Goal: Information Seeking & Learning: Check status

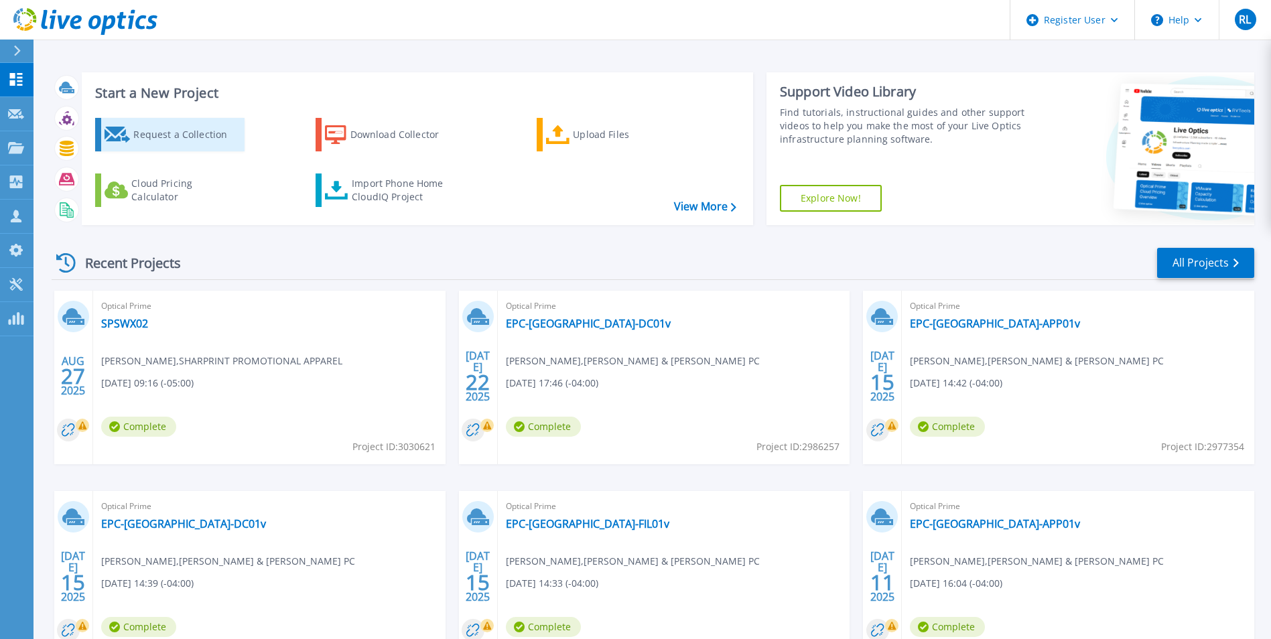
click at [167, 141] on div "Request a Collection" at bounding box center [186, 134] width 107 height 27
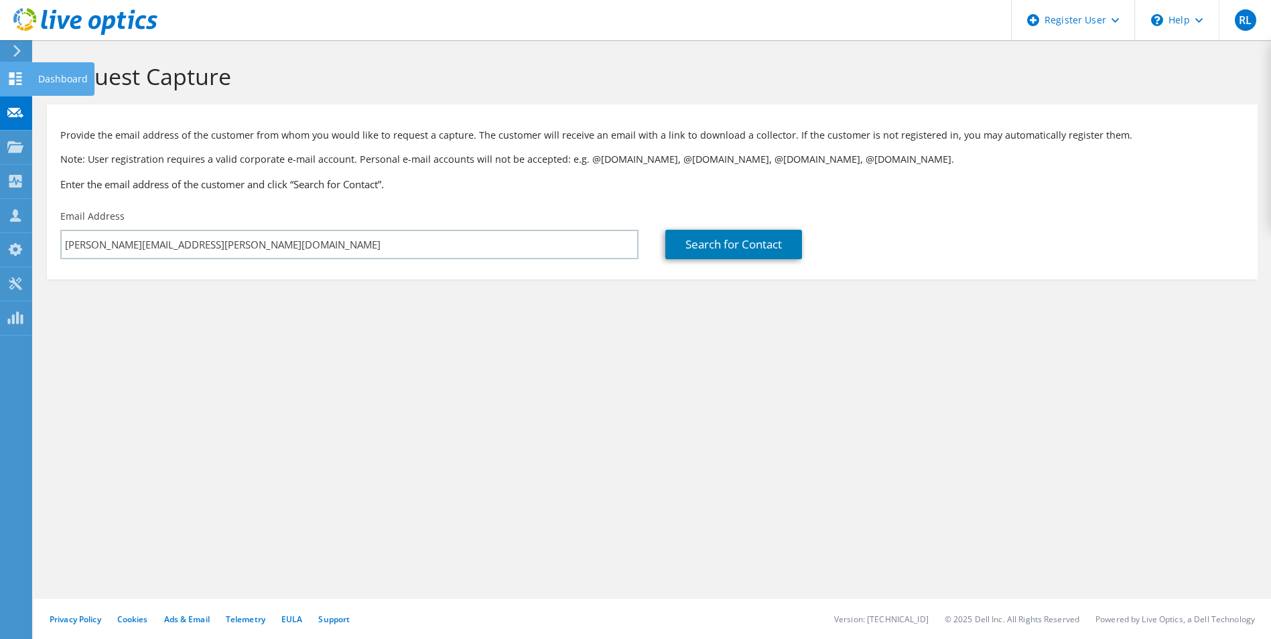
type input "[PERSON_NAME][EMAIL_ADDRESS][PERSON_NAME][DOMAIN_NAME]"
click at [81, 76] on div "Dashboard" at bounding box center [62, 79] width 63 height 34
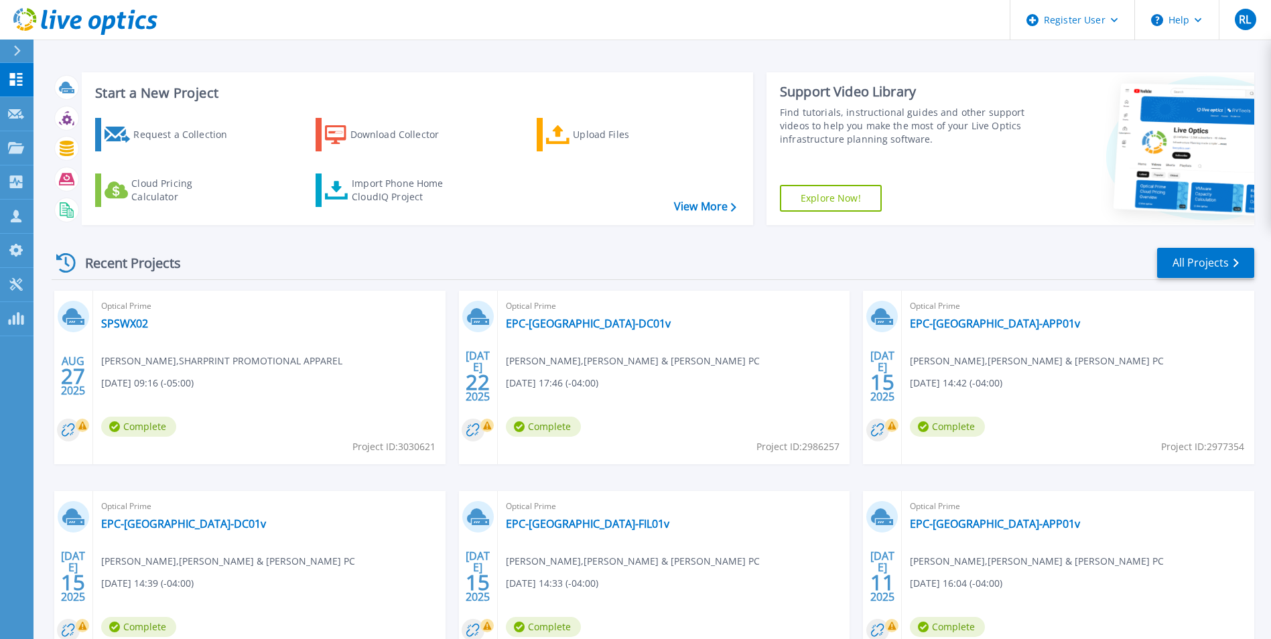
click at [17, 49] on icon at bounding box center [17, 51] width 7 height 11
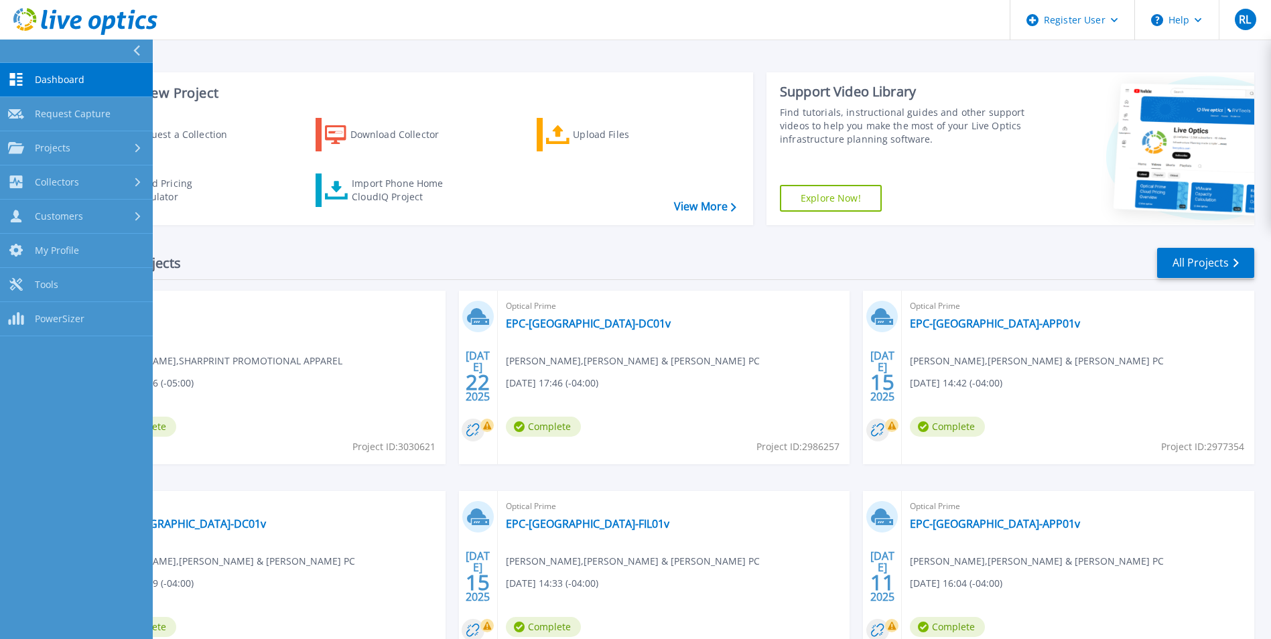
click at [133, 48] on icon at bounding box center [136, 51] width 7 height 11
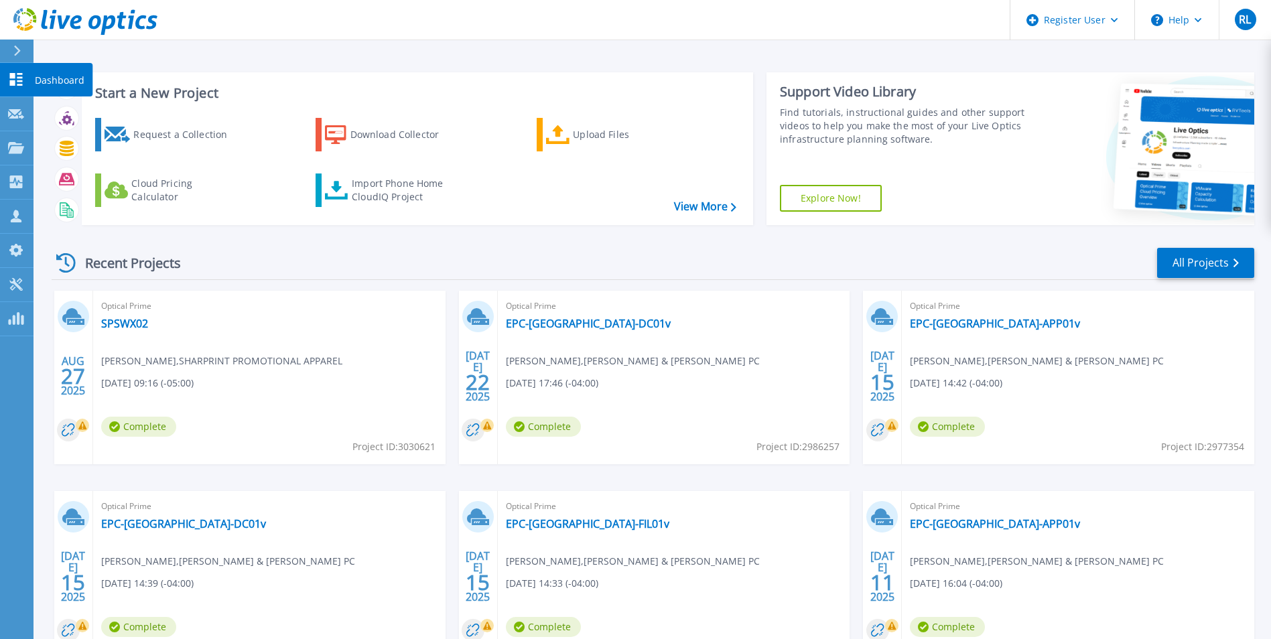
click at [65, 78] on p "Dashboard" at bounding box center [60, 80] width 50 height 35
click at [44, 237] on div "Start a New Project Request a Collection Download Collector Upload Files Cloud …" at bounding box center [653, 351] width 1238 height 702
click at [66, 75] on p "Dashboard" at bounding box center [60, 80] width 50 height 35
click at [1225, 30] on button "RL" at bounding box center [1245, 20] width 52 height 40
click at [932, 63] on div "Start a New Project Request a Collection Download Collector Upload Files Cloud …" at bounding box center [653, 149] width 1203 height 174
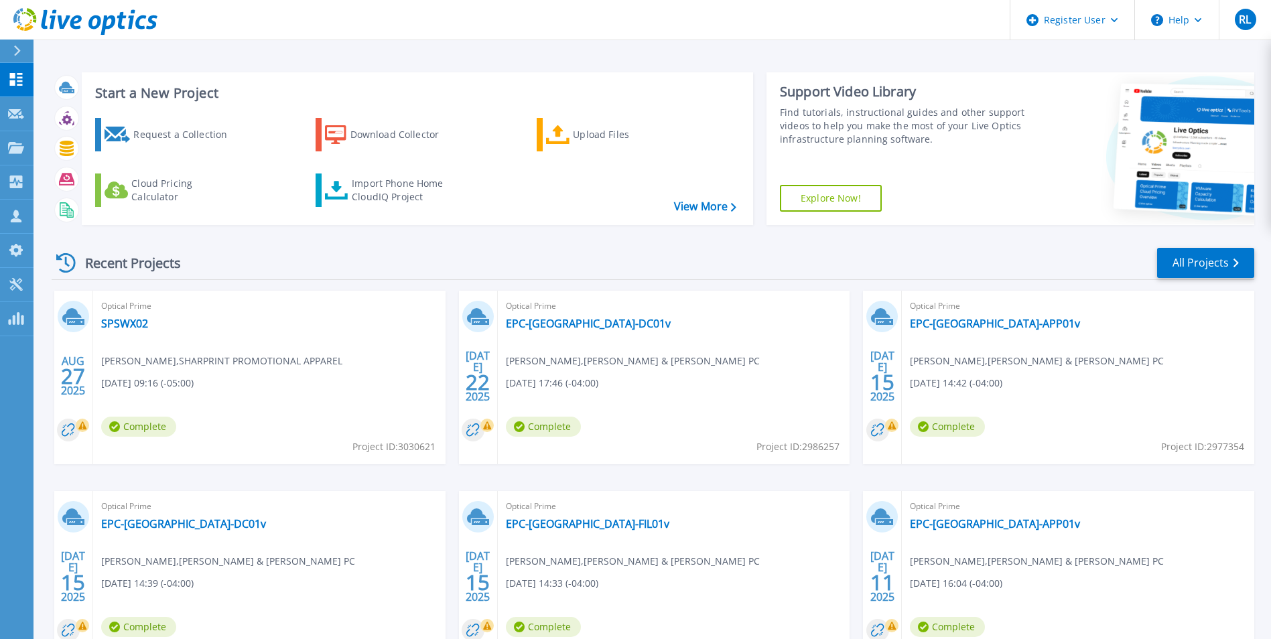
click at [15, 54] on icon at bounding box center [16, 51] width 7 height 11
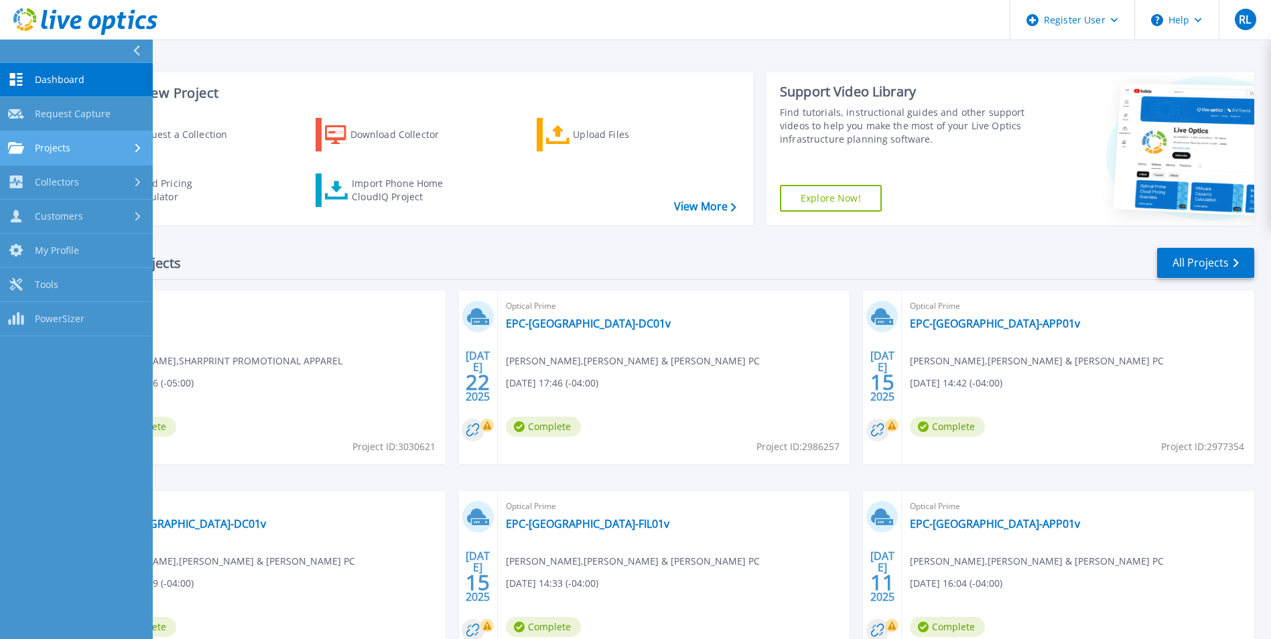
click at [94, 160] on link "Projects Projects" at bounding box center [76, 148] width 153 height 34
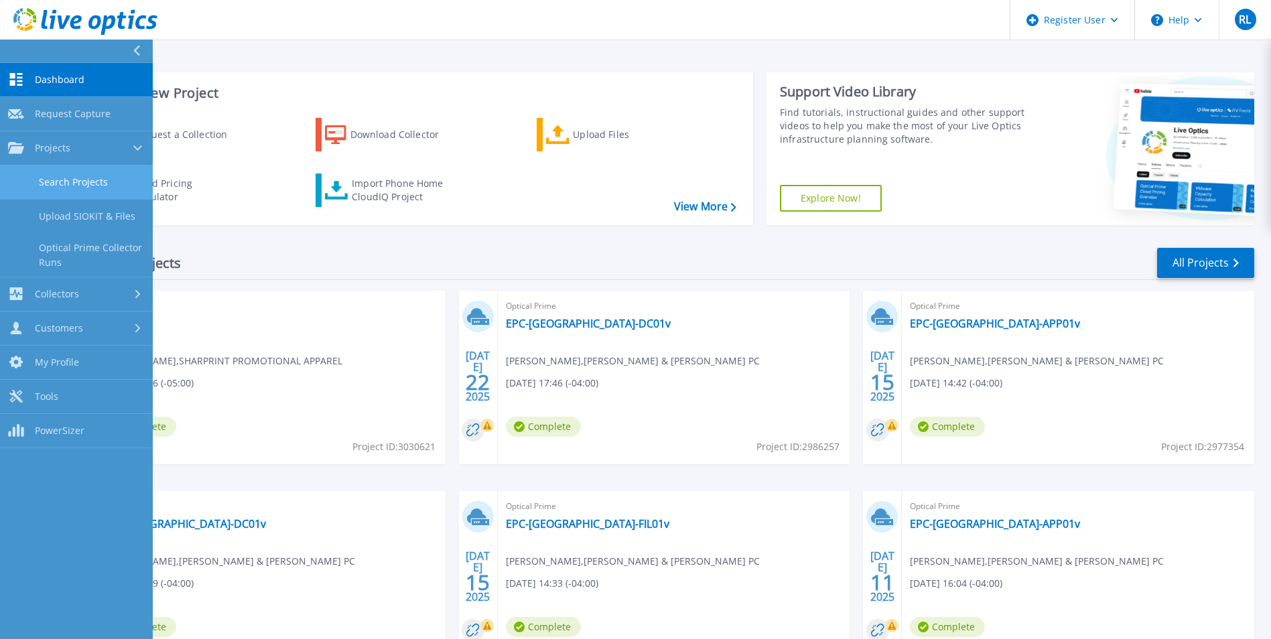
click at [92, 179] on link "Search Projects" at bounding box center [76, 183] width 153 height 34
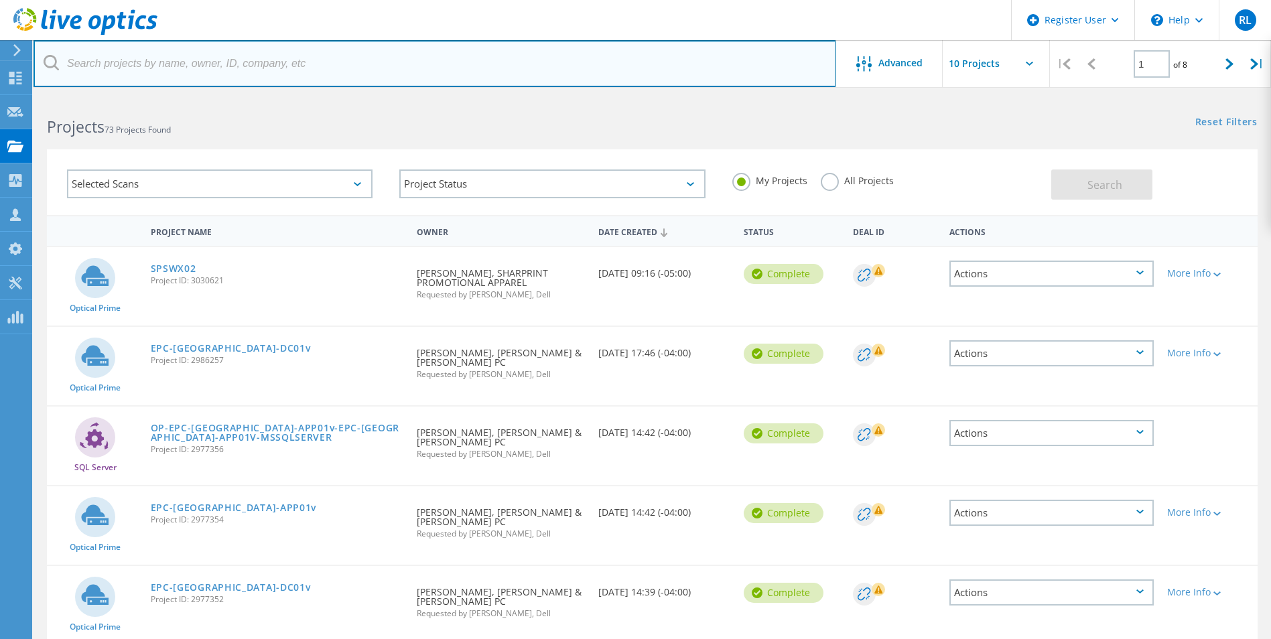
click at [170, 57] on input "text" at bounding box center [435, 63] width 803 height 47
paste input "[PERSON_NAME][EMAIL_ADDRESS][PERSON_NAME][DOMAIN_NAME]"
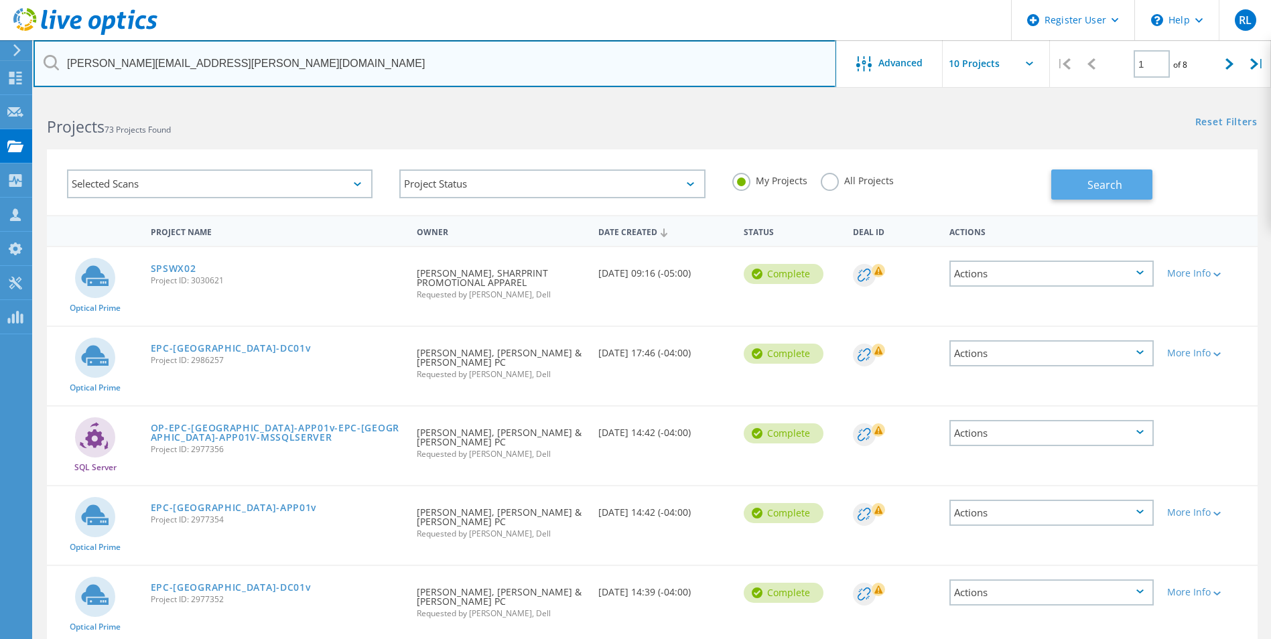
type input "[PERSON_NAME][EMAIL_ADDRESS][PERSON_NAME][DOMAIN_NAME]"
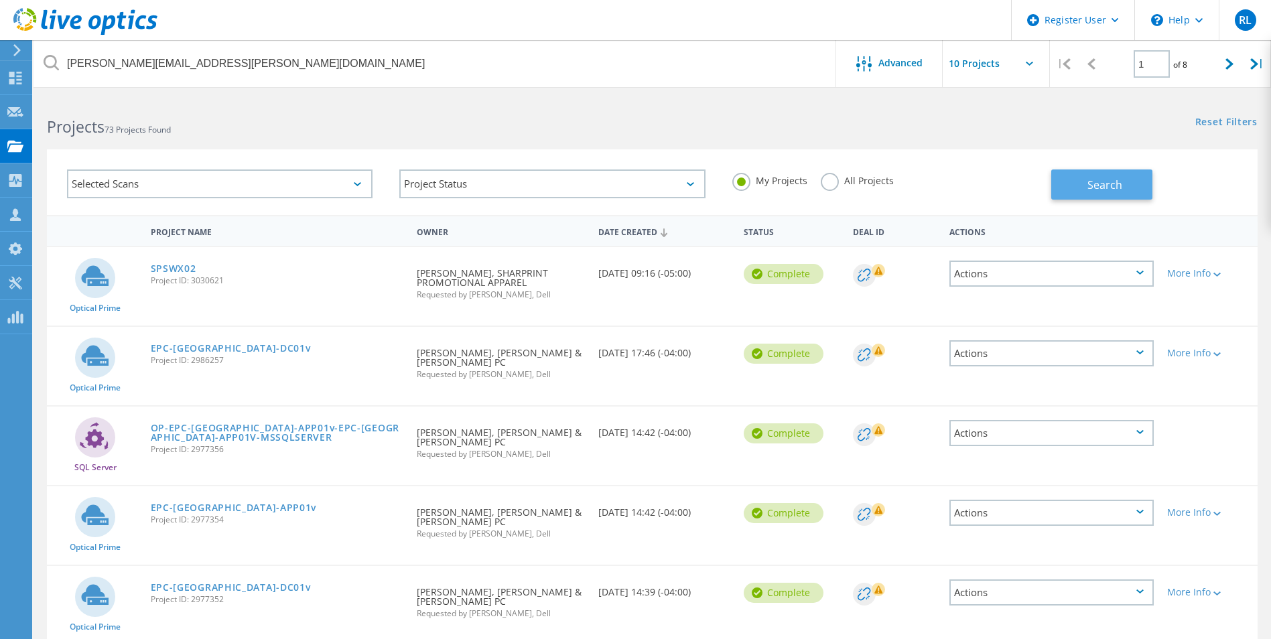
click at [1132, 172] on button "Search" at bounding box center [1101, 185] width 101 height 30
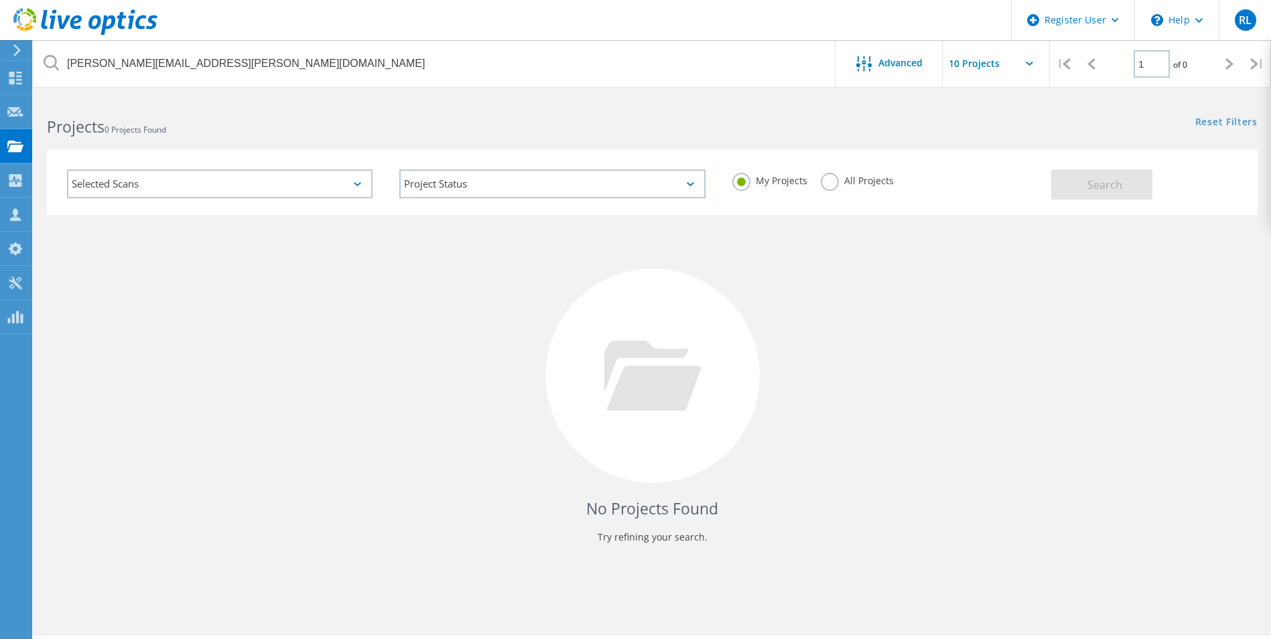
click at [399, 115] on div "Projects 0 Projects Found" at bounding box center [343, 115] width 619 height 36
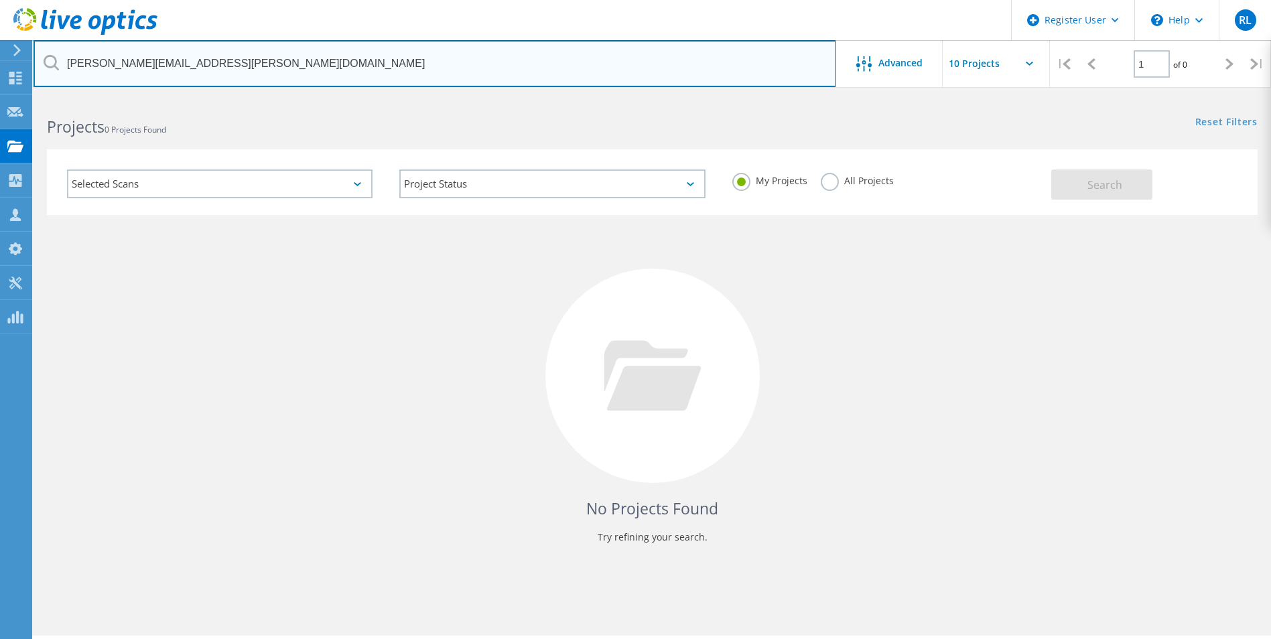
click at [344, 68] on input "[PERSON_NAME][EMAIL_ADDRESS][PERSON_NAME][DOMAIN_NAME]" at bounding box center [435, 63] width 803 height 47
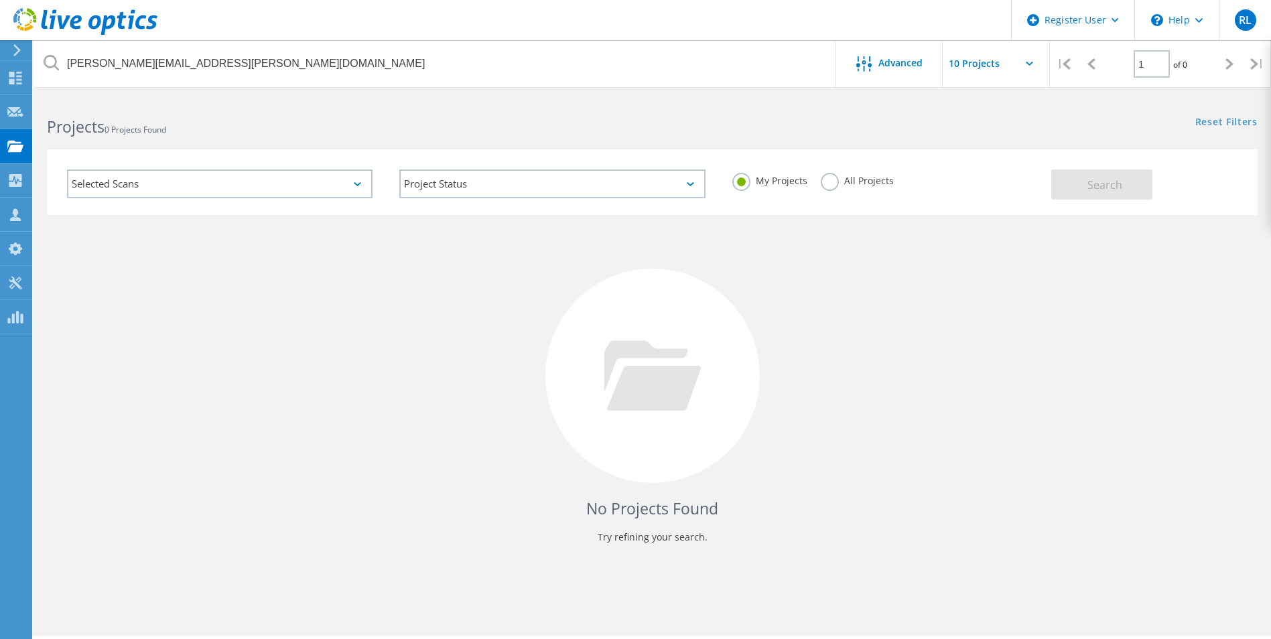
click at [854, 182] on label "All Projects" at bounding box center [857, 179] width 73 height 13
click at [0, 0] on input "All Projects" at bounding box center [0, 0] width 0 height 0
click at [1122, 202] on div "Selected Scans Project Status In Progress Complete Published Anonymous Archived…" at bounding box center [652, 182] width 1211 height 66
click at [1114, 175] on button "Search" at bounding box center [1101, 185] width 101 height 30
